Goal: Task Accomplishment & Management: Manage account settings

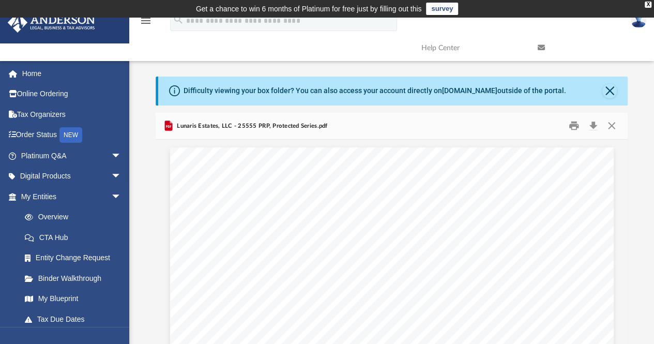
scroll to position [227, 464]
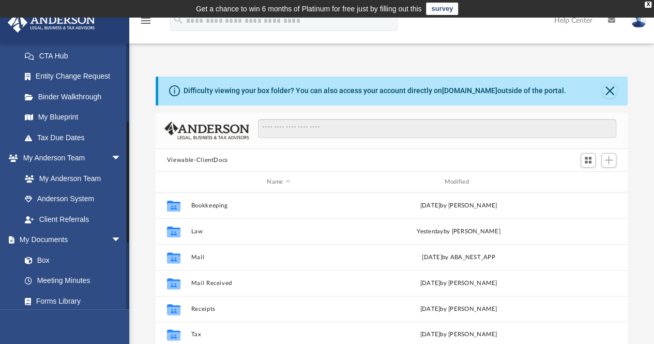
scroll to position [169, 0]
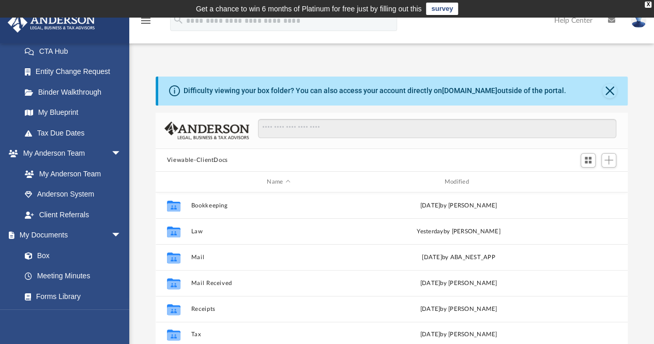
click at [641, 26] on img at bounding box center [639, 20] width 16 height 15
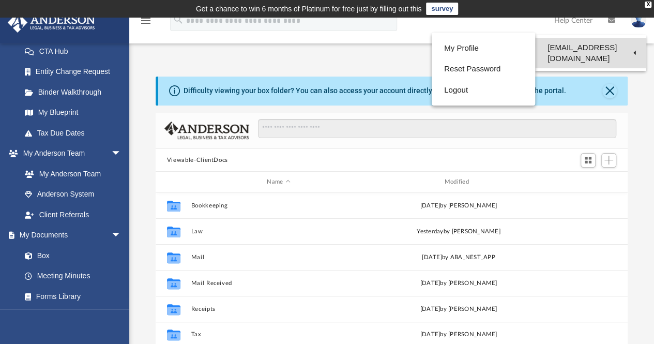
click at [573, 51] on link "[EMAIL_ADDRESS][DOMAIN_NAME]" at bounding box center [590, 53] width 111 height 31
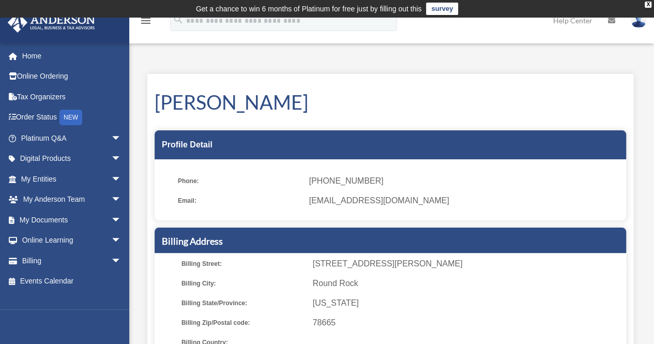
click at [641, 22] on img at bounding box center [639, 20] width 16 height 15
click at [86, 257] on link "Billing arrow_drop_down" at bounding box center [72, 260] width 130 height 21
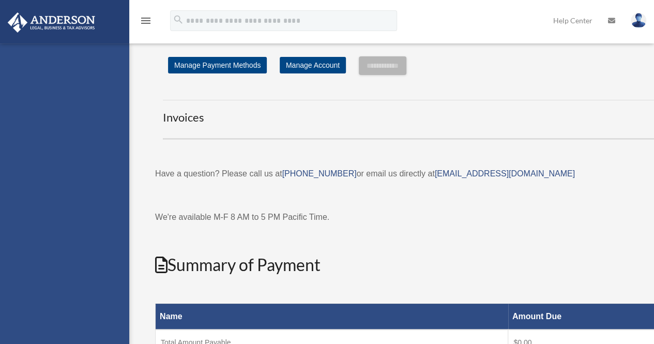
click at [105, 262] on div "cvallin03@gmail.com Sign Out cvallin03@gmail.com Home Online Ordering Tax Organ…" at bounding box center [64, 215] width 129 height 344
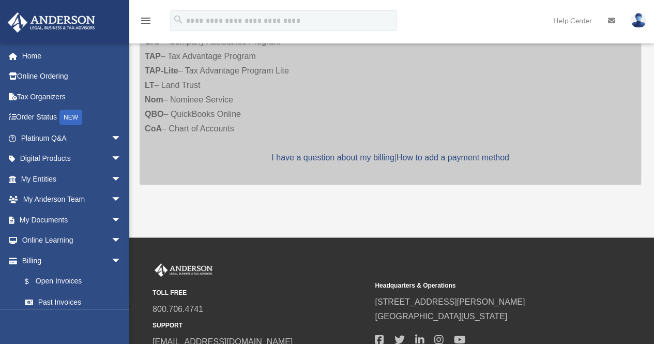
scroll to position [358, 0]
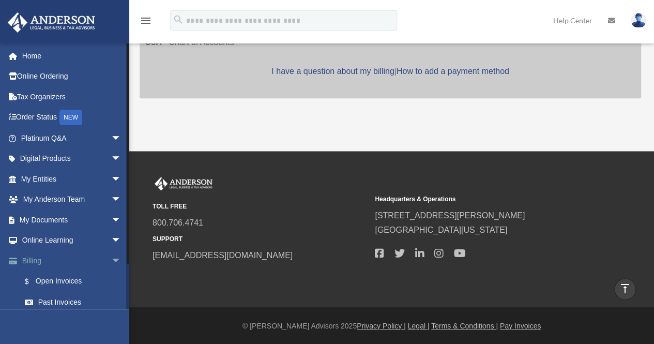
click at [28, 259] on link "Billing arrow_drop_down" at bounding box center [72, 260] width 130 height 21
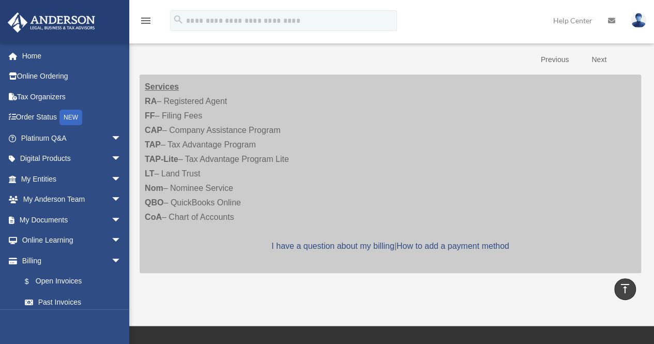
scroll to position [181, 0]
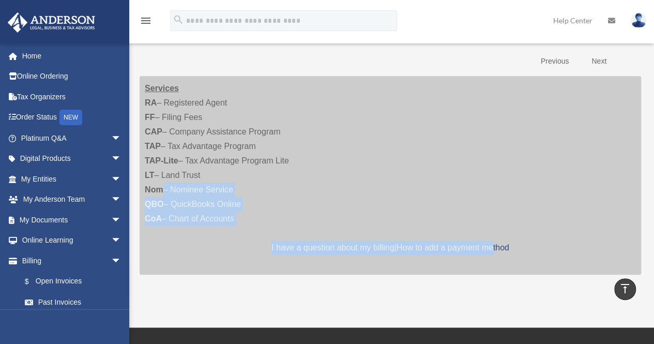
drag, startPoint x: 443, startPoint y: 287, endPoint x: 495, endPoint y: 301, distance: 54.6
click at [495, 301] on div "Open Invoices [EMAIL_ADDRESS][DOMAIN_NAME] Sign Out [EMAIL_ADDRESS][DOMAIN_NAME…" at bounding box center [327, 81] width 654 height 491
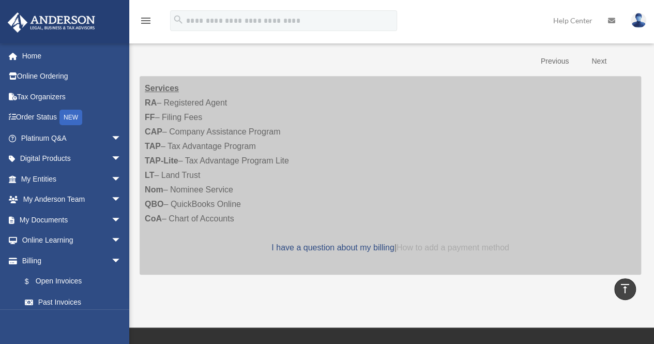
click at [500, 247] on link "How to add a payment method" at bounding box center [453, 247] width 113 height 9
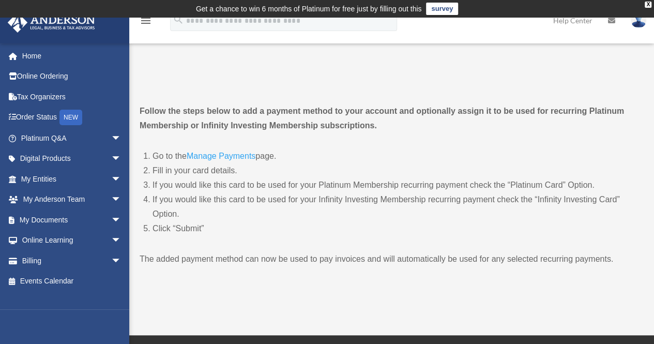
click at [217, 156] on link "Manage Payments" at bounding box center [221, 158] width 69 height 14
click at [111, 258] on span "arrow_drop_down" at bounding box center [121, 260] width 21 height 21
click at [62, 280] on link "$ Open Invoices" at bounding box center [75, 281] width 123 height 21
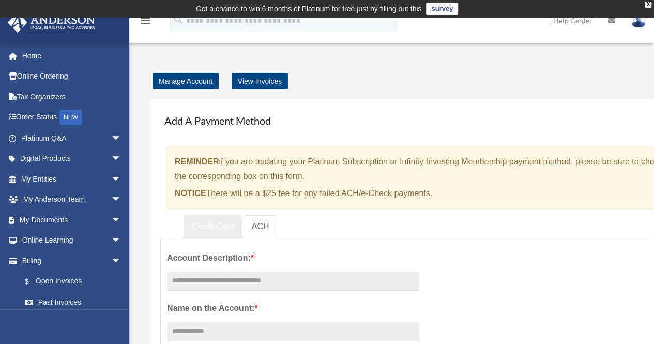
click at [221, 220] on link "Credit Card" at bounding box center [213, 226] width 59 height 23
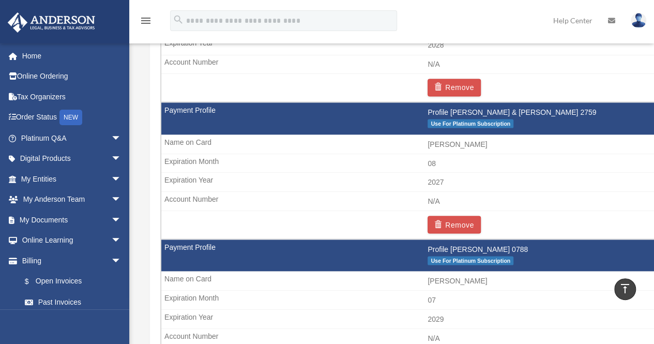
scroll to position [884, 0]
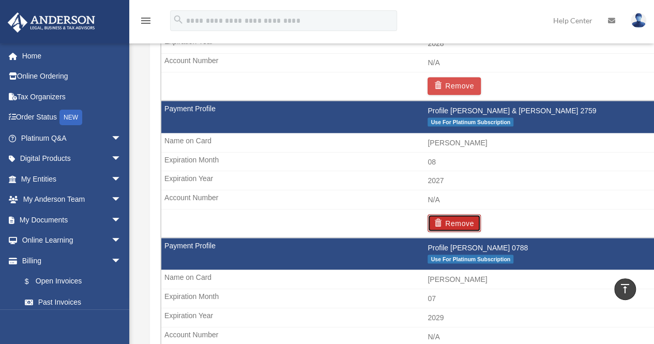
click at [454, 215] on button "Remove" at bounding box center [454, 223] width 53 height 18
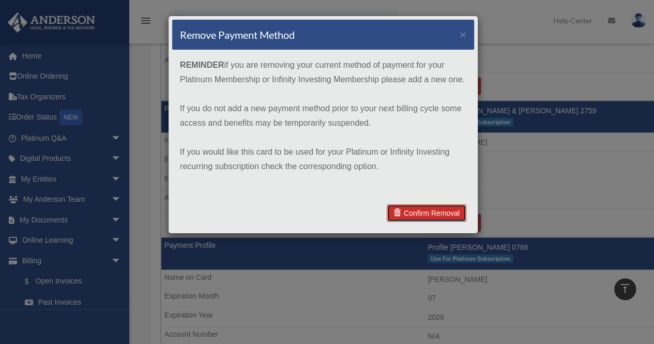
click at [439, 215] on link "Confirm Removal" at bounding box center [427, 213] width 80 height 18
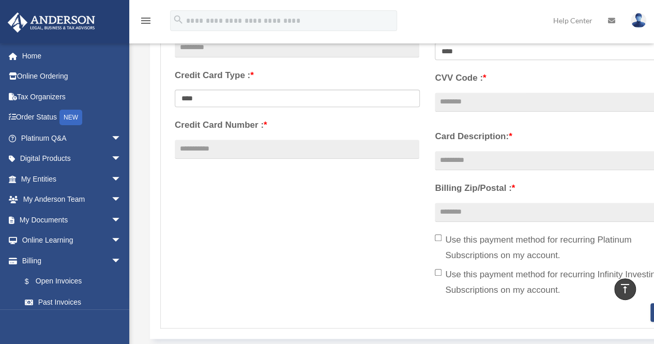
scroll to position [0, 0]
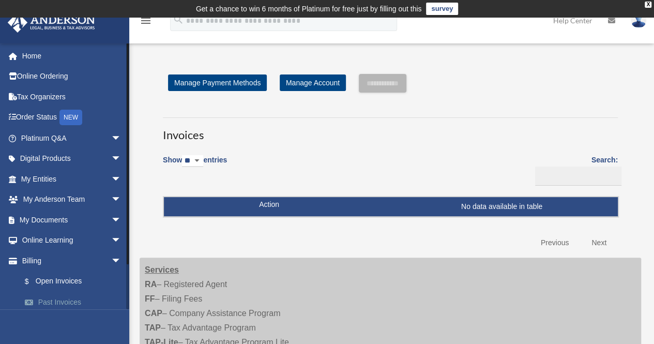
click at [70, 301] on link "Past Invoices" at bounding box center [75, 302] width 123 height 21
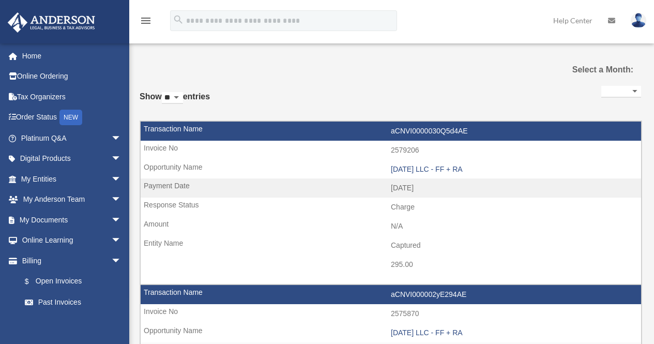
select select
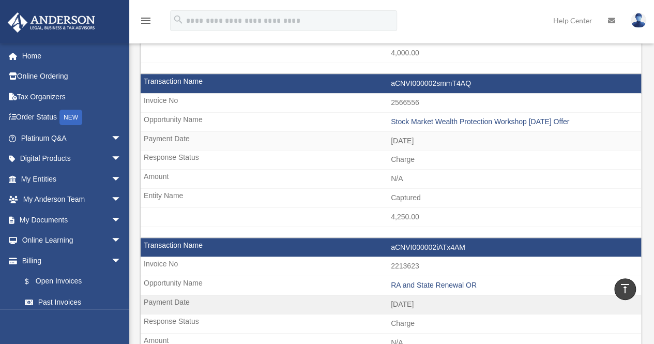
scroll to position [543, 0]
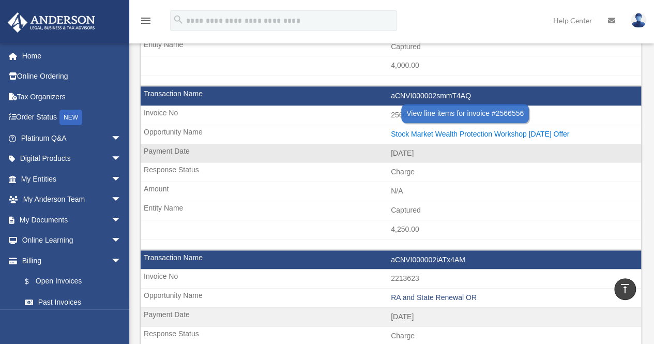
click at [461, 130] on div "Stock Market Wealth Protection Workshop [DATE] Offer" at bounding box center [513, 134] width 245 height 9
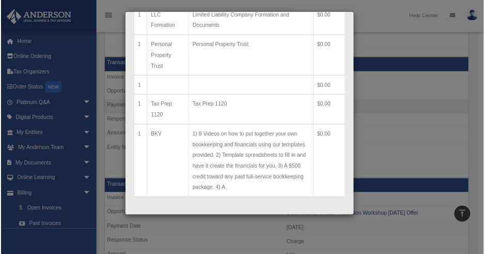
scroll to position [381, 0]
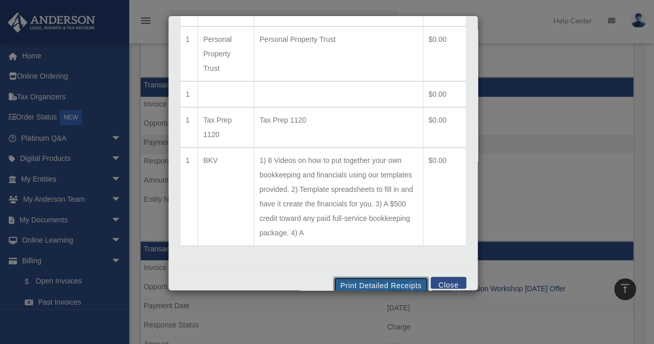
click at [391, 277] on button "Print Detailed Receipts" at bounding box center [380, 286] width 95 height 18
click at [442, 277] on button "Close" at bounding box center [449, 283] width 36 height 12
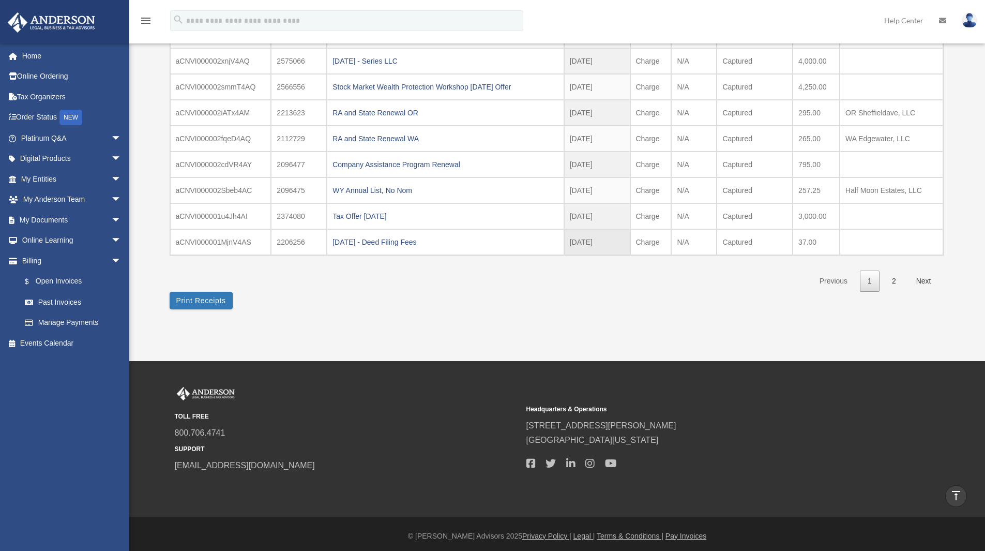
scroll to position [0, 0]
